Goal: Task Accomplishment & Management: Use online tool/utility

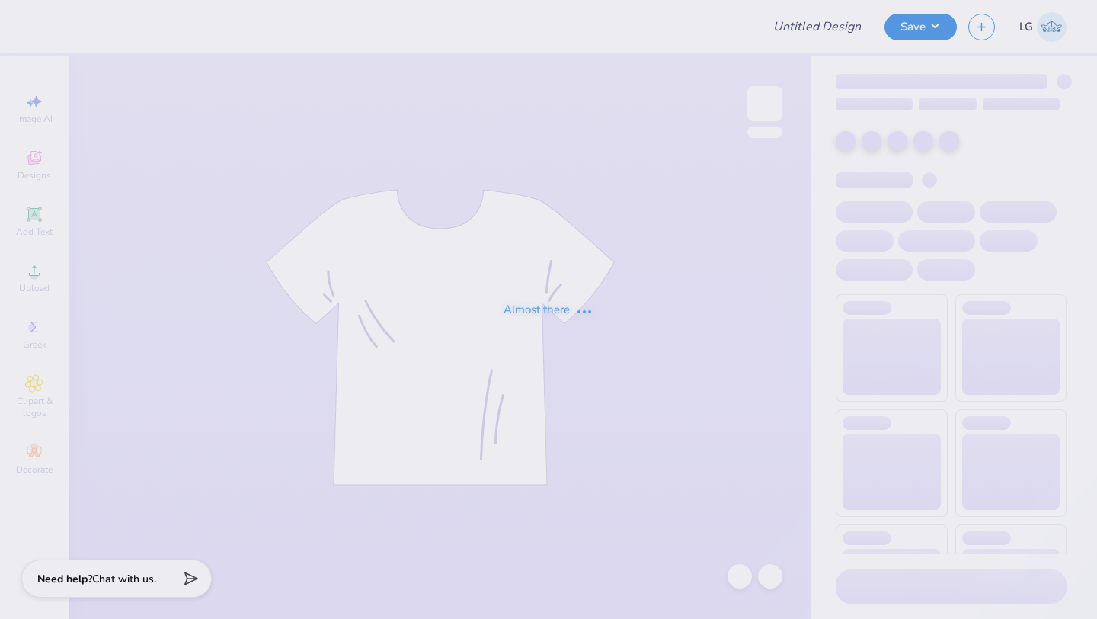
type input "[PERSON_NAME] : [GEOGRAPHIC_DATA]"
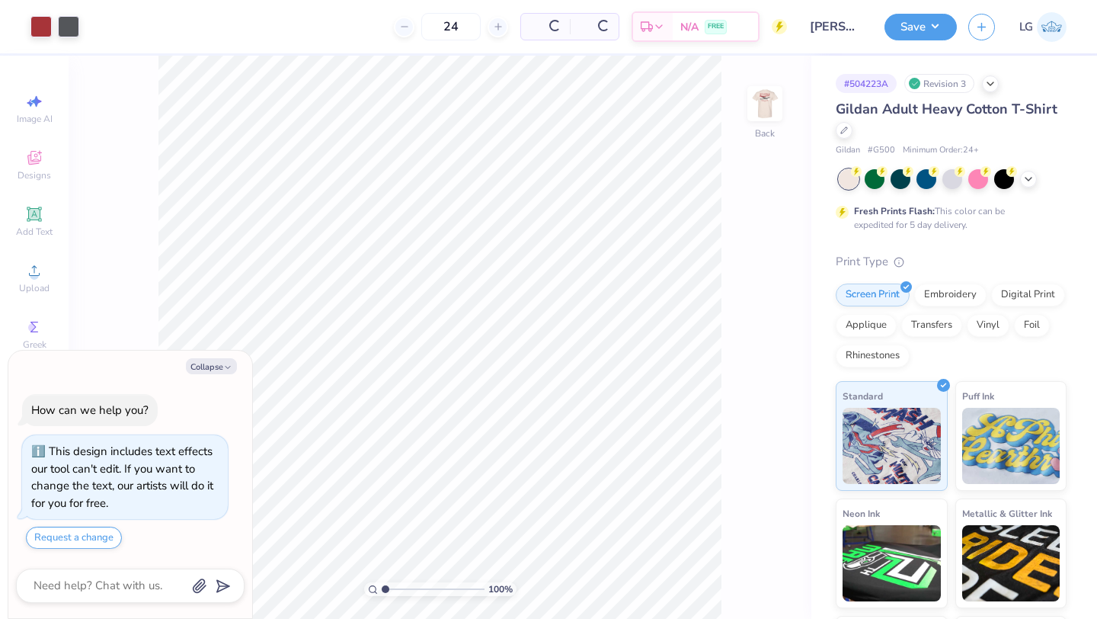
click at [1038, 177] on div at bounding box center [953, 179] width 228 height 20
click at [1030, 180] on icon at bounding box center [1028, 177] width 12 height 12
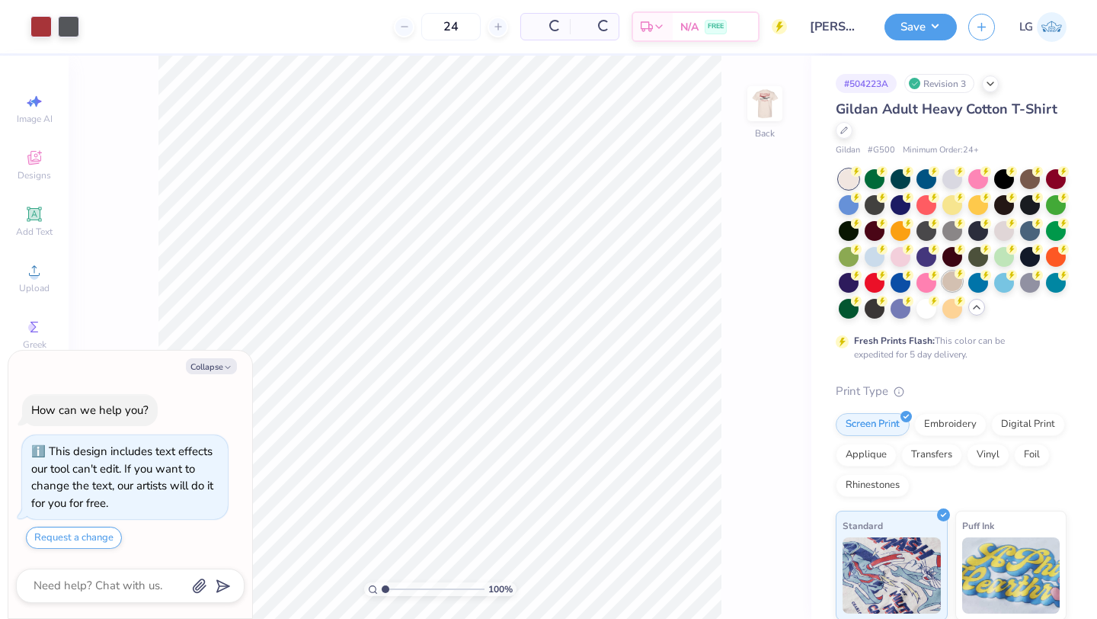
click at [949, 280] on div at bounding box center [952, 281] width 20 height 20
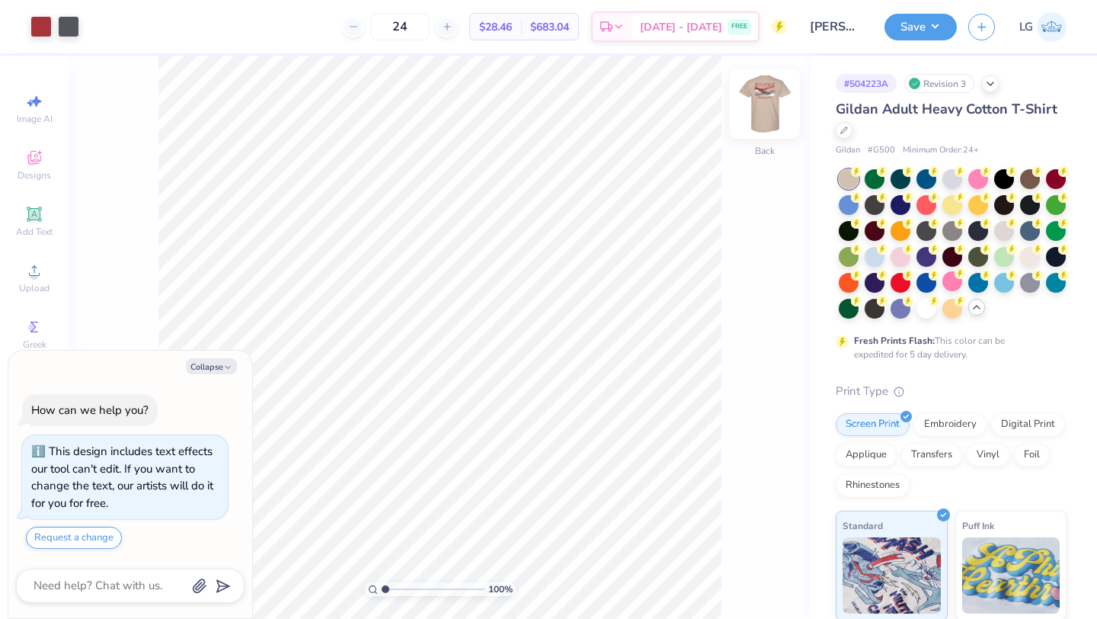
click at [764, 125] on img at bounding box center [764, 103] width 61 height 61
click at [958, 308] on div at bounding box center [952, 307] width 20 height 20
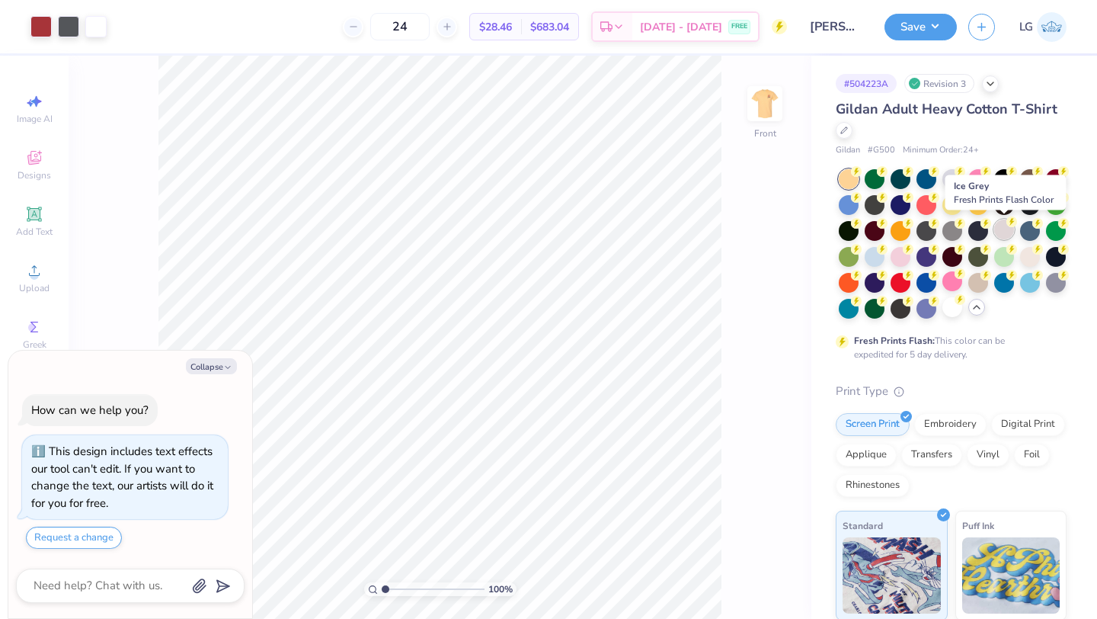
click at [1009, 229] on div at bounding box center [1004, 229] width 20 height 20
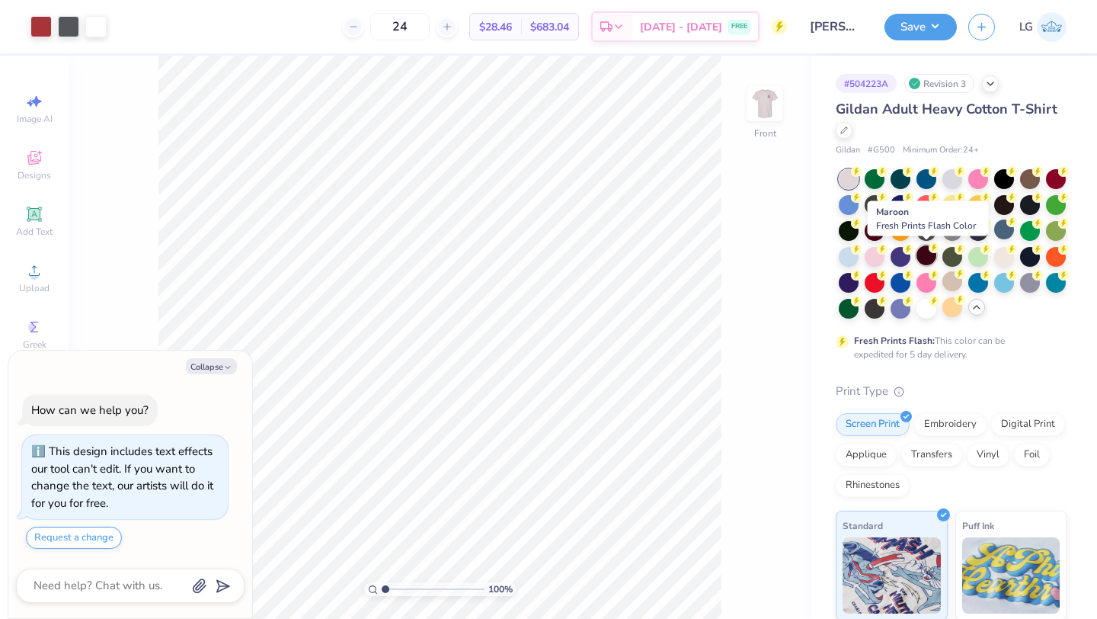
click at [921, 256] on div at bounding box center [926, 255] width 20 height 20
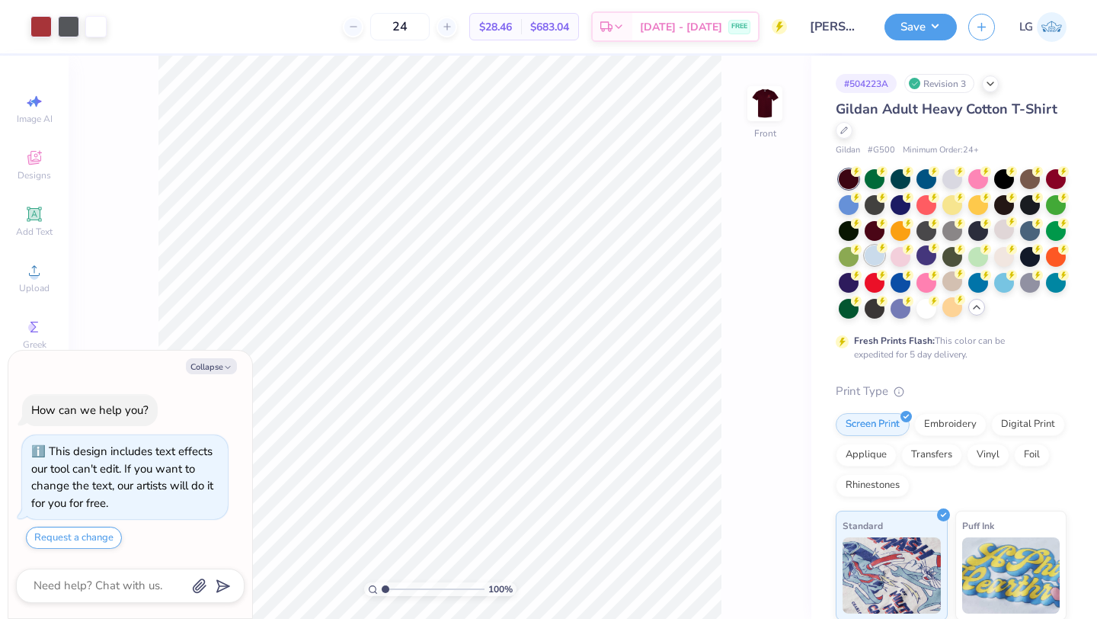
click at [881, 254] on div at bounding box center [875, 255] width 20 height 20
click at [770, 110] on img at bounding box center [764, 103] width 61 height 61
type textarea "x"
